Goal: Information Seeking & Learning: Learn about a topic

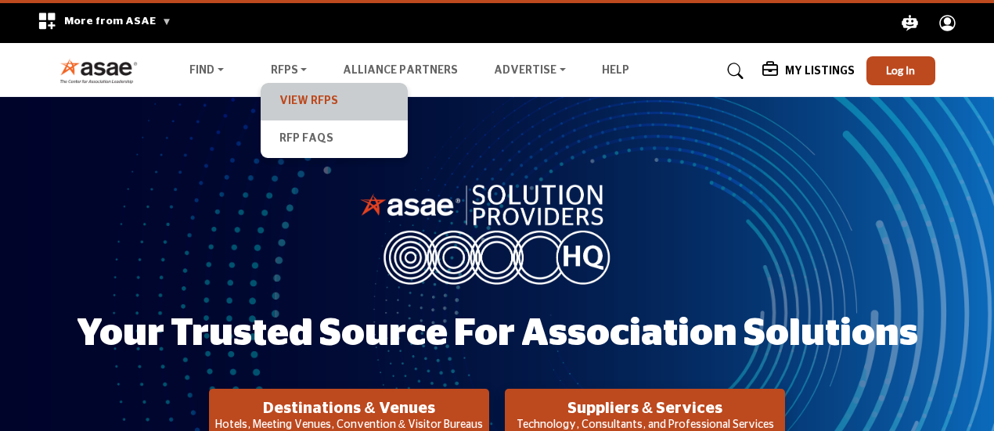
click at [298, 96] on link "View RFPs" at bounding box center [335, 102] width 132 height 22
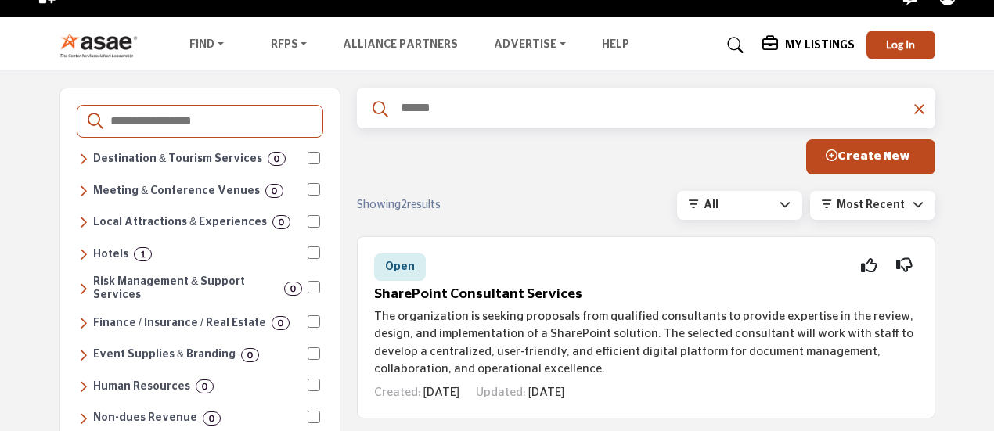
scroll to position [24, 0]
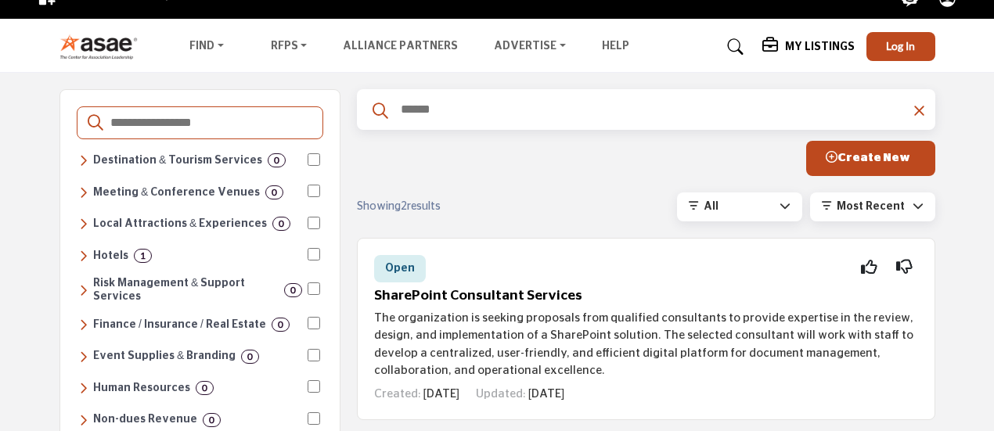
click at [271, 126] on input "Search Categories" at bounding box center [211, 123] width 204 height 20
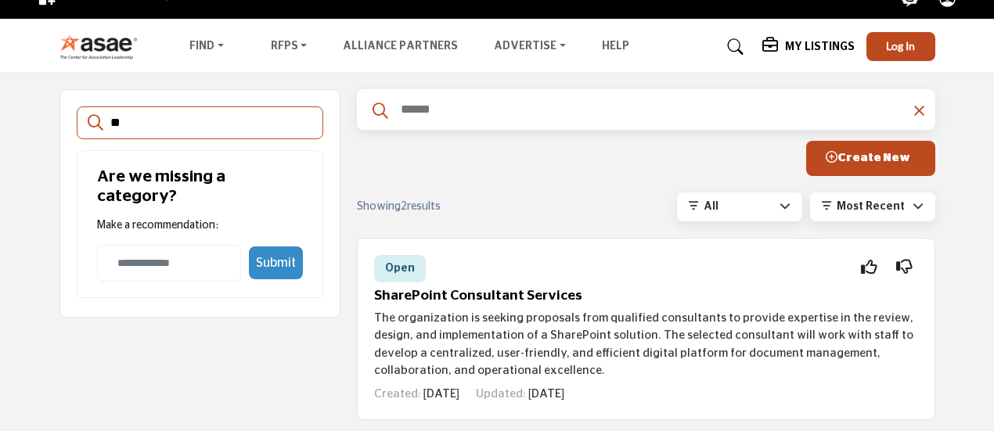
type input "*"
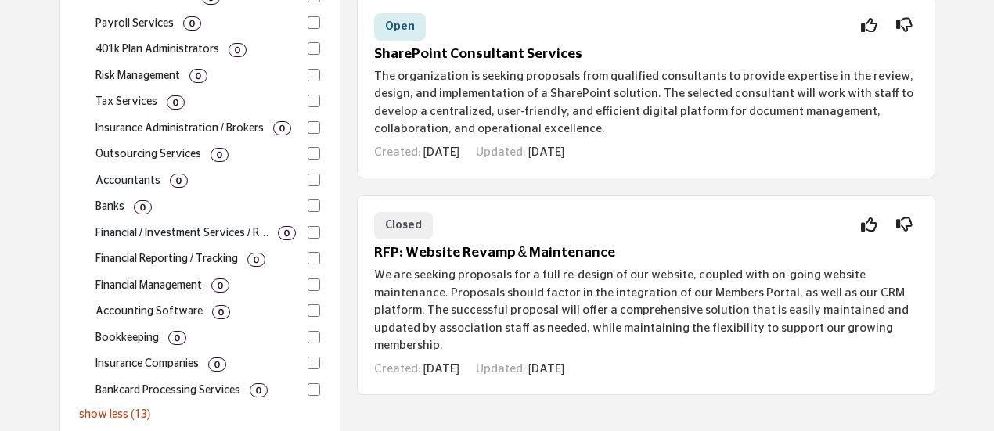
scroll to position [267, 0]
type input "**********"
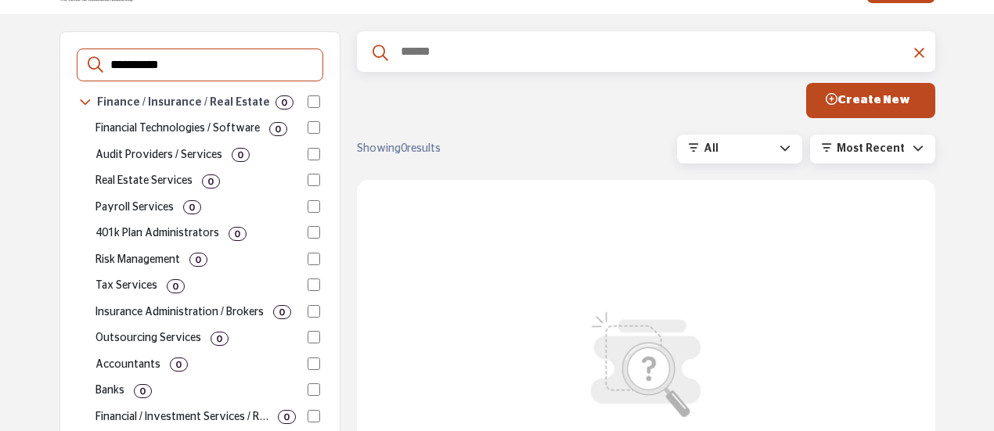
scroll to position [0, 0]
